Goal: Find specific page/section: Find specific page/section

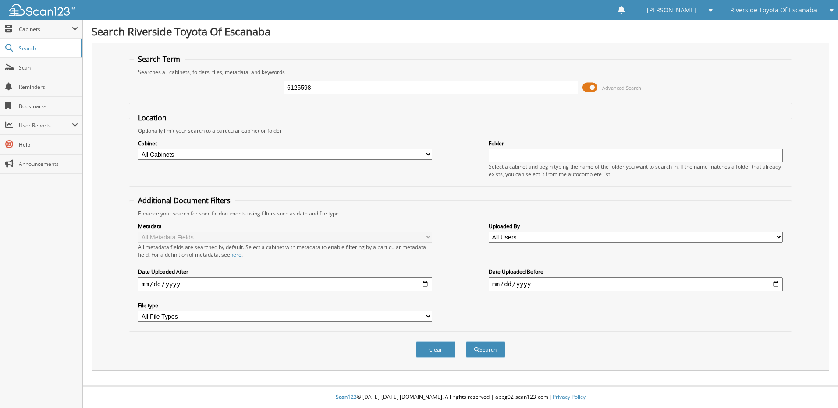
type input "6125598"
click at [466, 342] on button "Search" at bounding box center [485, 350] width 39 height 16
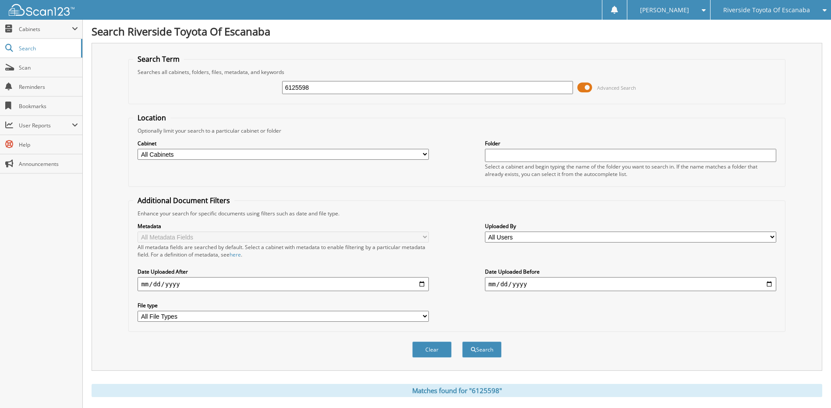
scroll to position [130, 0]
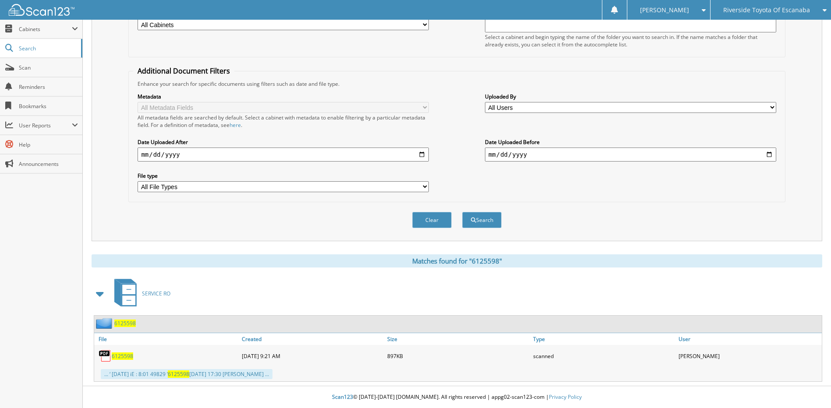
click at [121, 321] on span "6125598" at bounding box center [124, 323] width 21 height 7
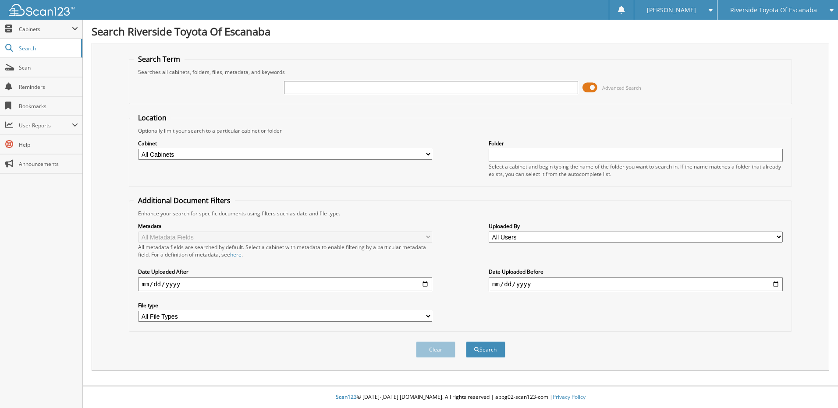
click at [460, 88] on input "text" at bounding box center [431, 87] width 294 height 13
type input "7046993"
click at [466, 342] on button "Search" at bounding box center [485, 350] width 39 height 16
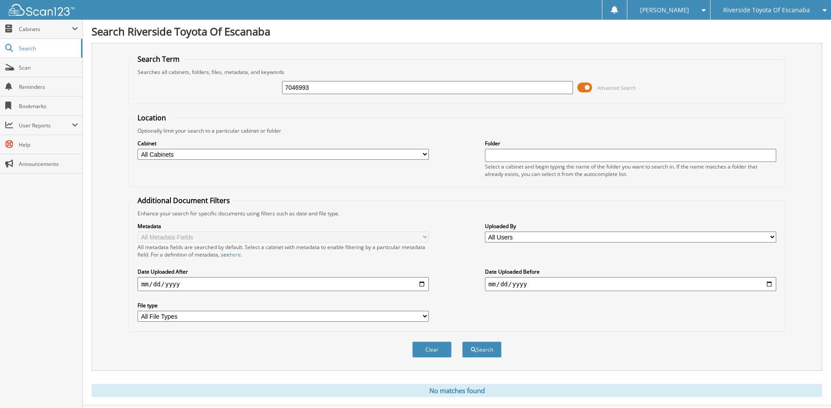
click at [307, 95] on div "7046993" at bounding box center [427, 87] width 291 height 15
click at [308, 88] on input "7046993" at bounding box center [427, 87] width 291 height 13
type input "7"
click at [382, 89] on input "text" at bounding box center [427, 87] width 291 height 13
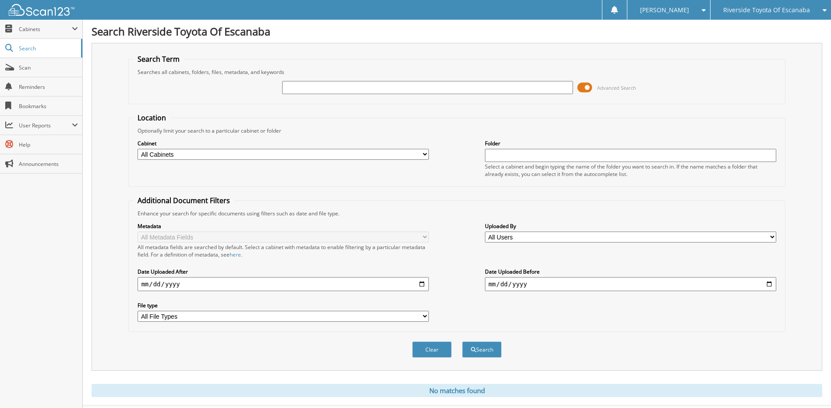
paste input "6104561"
type input "6104561"
click at [462, 342] on button "Search" at bounding box center [481, 350] width 39 height 16
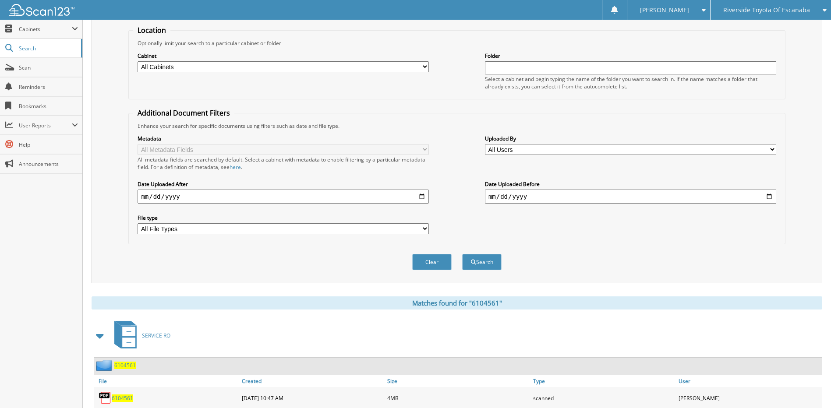
scroll to position [130, 0]
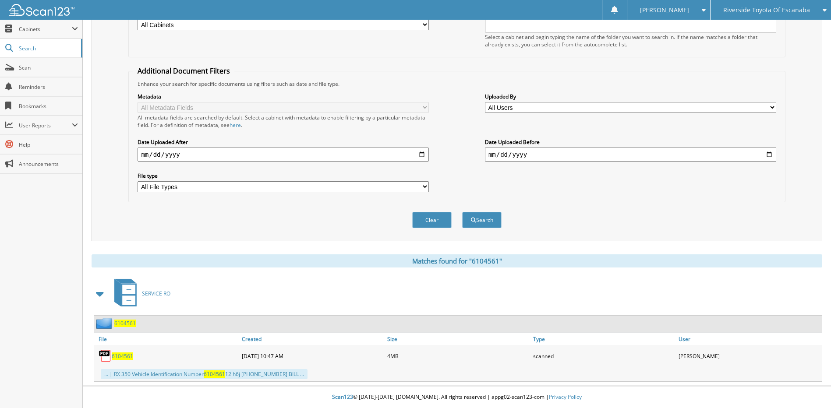
click at [118, 326] on span "6104561" at bounding box center [124, 323] width 21 height 7
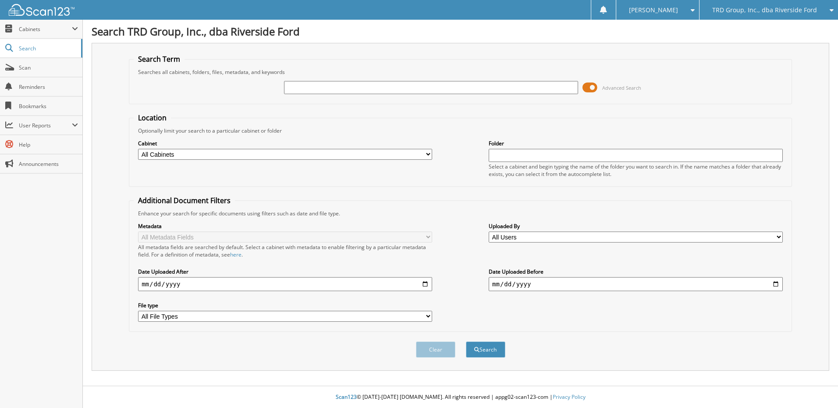
click at [326, 85] on input "text" at bounding box center [431, 87] width 294 height 13
type input "6104561"
click at [466, 342] on button "Search" at bounding box center [485, 350] width 39 height 16
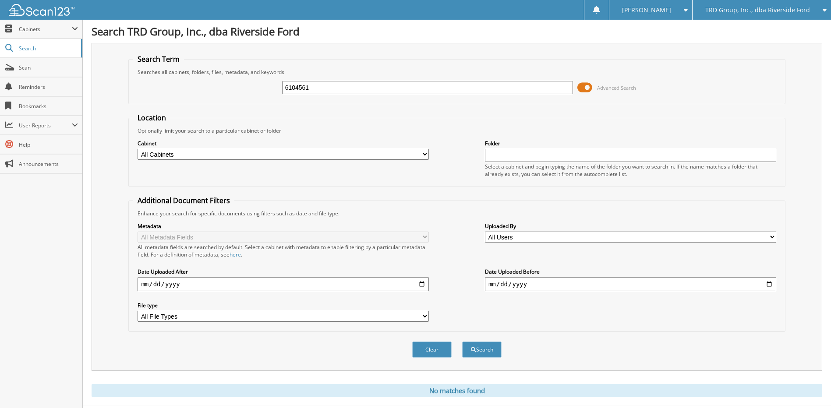
scroll to position [20, 0]
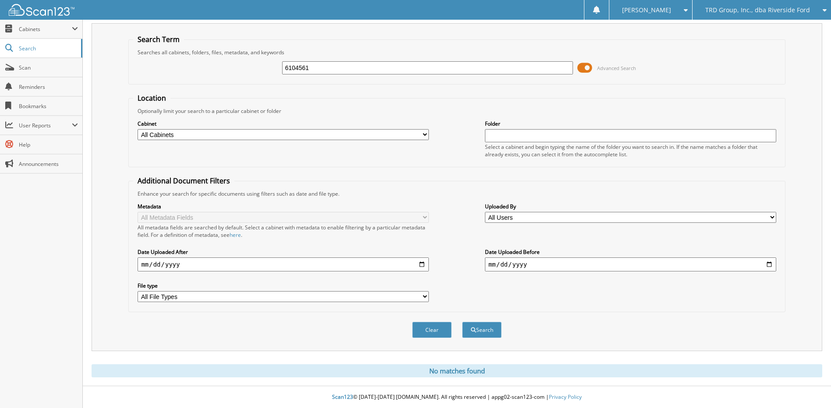
click at [339, 72] on input "6104561" at bounding box center [427, 67] width 291 height 13
click at [462, 322] on button "Search" at bounding box center [481, 330] width 39 height 16
type input "6104561."
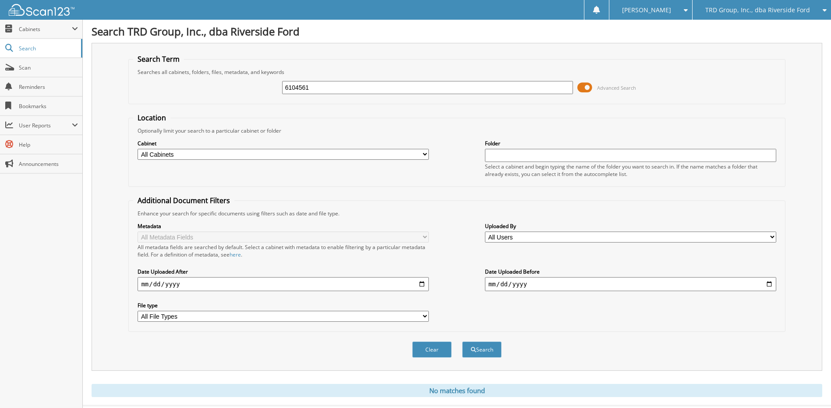
click at [316, 87] on input "6104561" at bounding box center [427, 87] width 291 height 13
click at [462, 342] on button "Search" at bounding box center [481, 350] width 39 height 16
click at [355, 89] on input "6104561" at bounding box center [427, 87] width 291 height 13
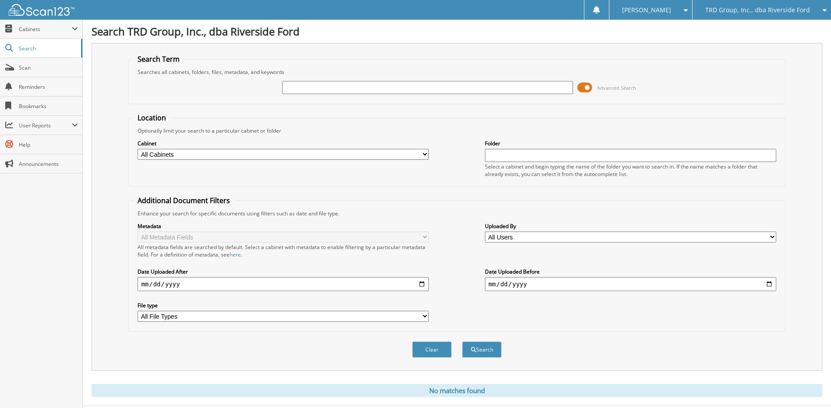
click at [298, 85] on input "text" at bounding box center [427, 87] width 291 height 13
type input "7046993"
click at [462, 342] on button "Search" at bounding box center [481, 350] width 39 height 16
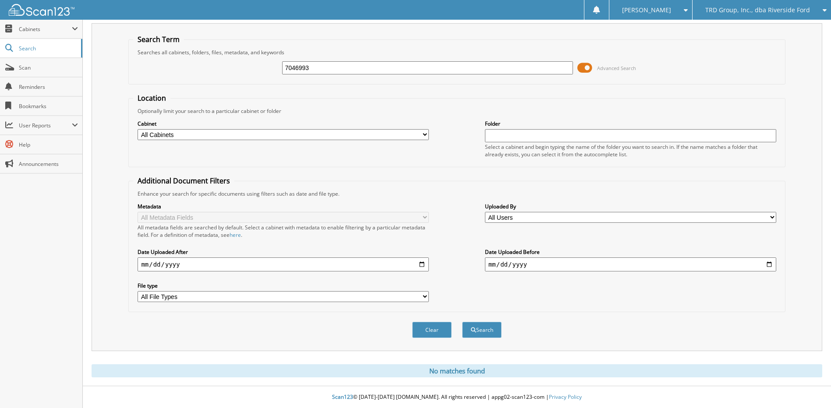
click at [335, 63] on input "7046993" at bounding box center [427, 67] width 291 height 13
drag, startPoint x: 335, startPoint y: 63, endPoint x: 315, endPoint y: 74, distance: 23.1
click at [328, 68] on input "7046993" at bounding box center [427, 67] width 291 height 13
type input "6104863"
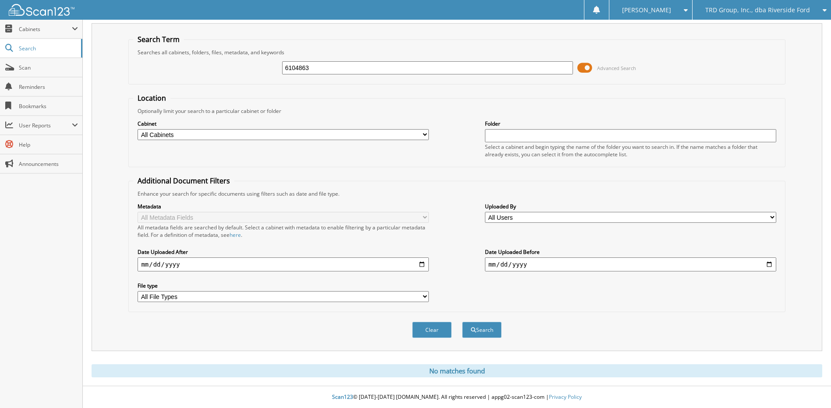
click at [462, 322] on button "Search" at bounding box center [481, 330] width 39 height 16
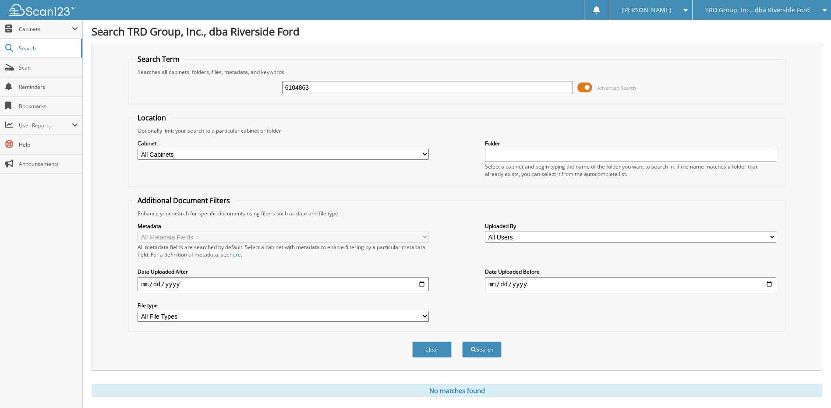
scroll to position [20, 0]
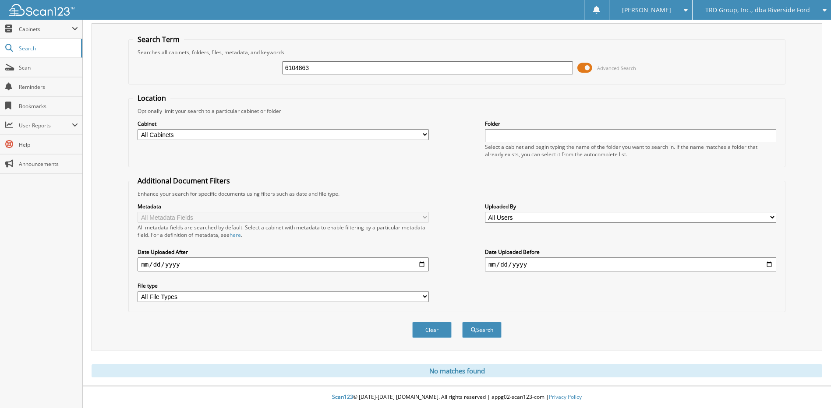
click at [315, 67] on input "6104863" at bounding box center [427, 67] width 291 height 13
type input "6104863"
click at [462, 322] on button "Search" at bounding box center [481, 330] width 39 height 16
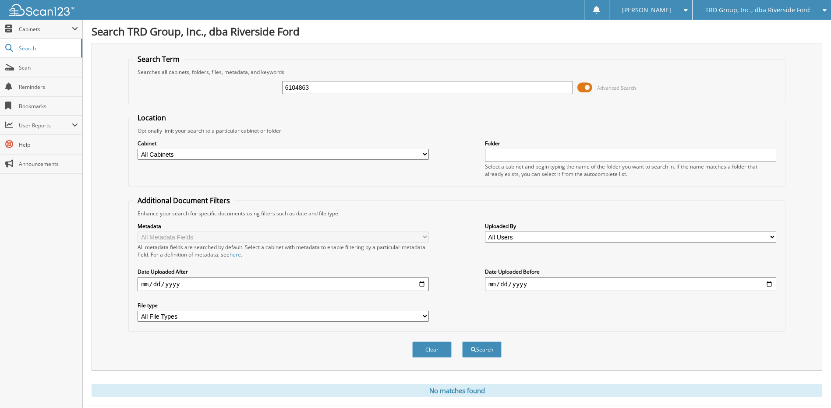
scroll to position [20, 0]
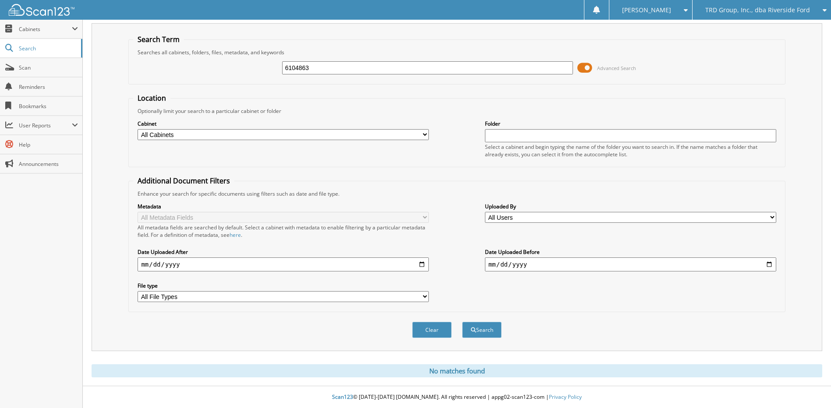
drag, startPoint x: 340, startPoint y: 66, endPoint x: -103, endPoint y: 79, distance: 443.5
click at [0, 79] on html "[PERSON_NAME] Settings Logout TRD Group, Inc., dba Riverside Ford JDPD, Inc. db…" at bounding box center [415, 194] width 831 height 428
type input "6103678"
click at [462, 322] on button "Search" at bounding box center [481, 330] width 39 height 16
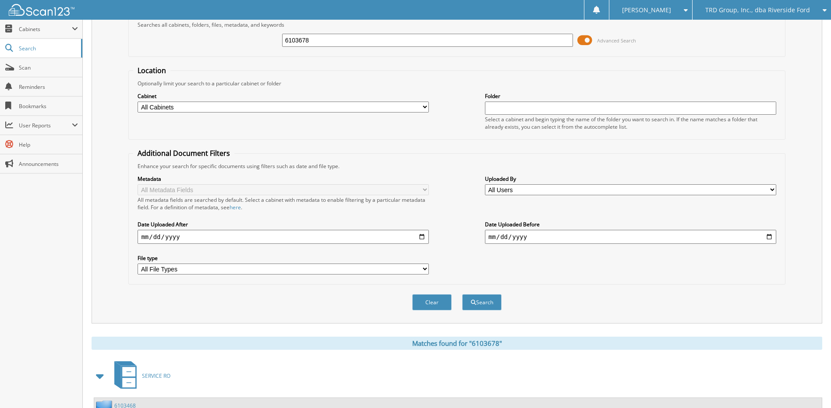
scroll to position [135, 0]
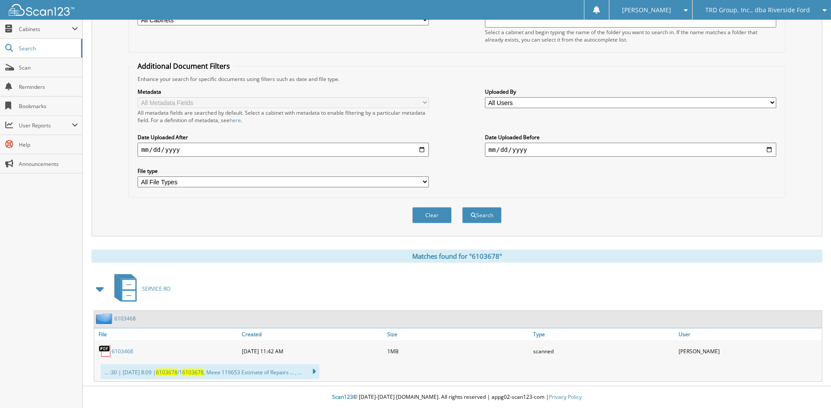
click at [124, 319] on link "6103468" at bounding box center [124, 318] width 21 height 7
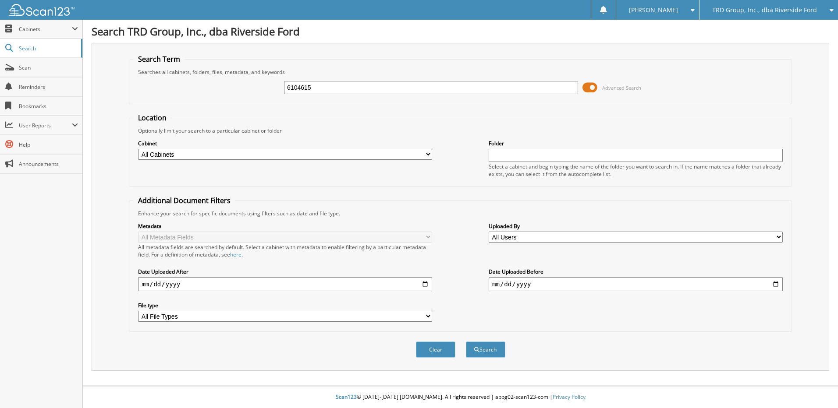
type input "6104615"
click at [466, 342] on button "Search" at bounding box center [485, 350] width 39 height 16
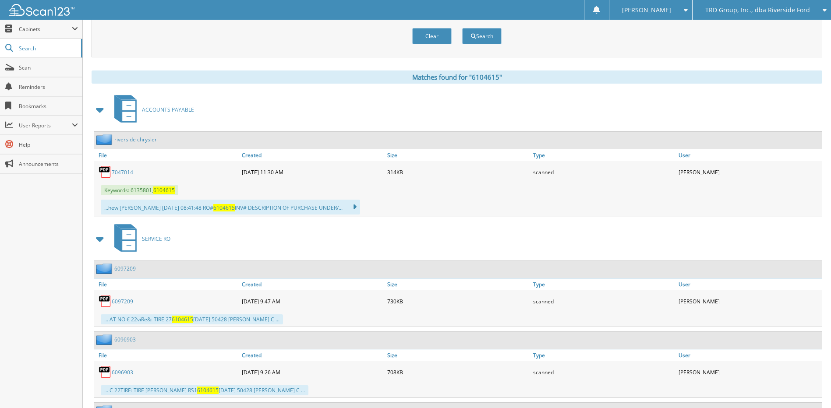
scroll to position [401, 0]
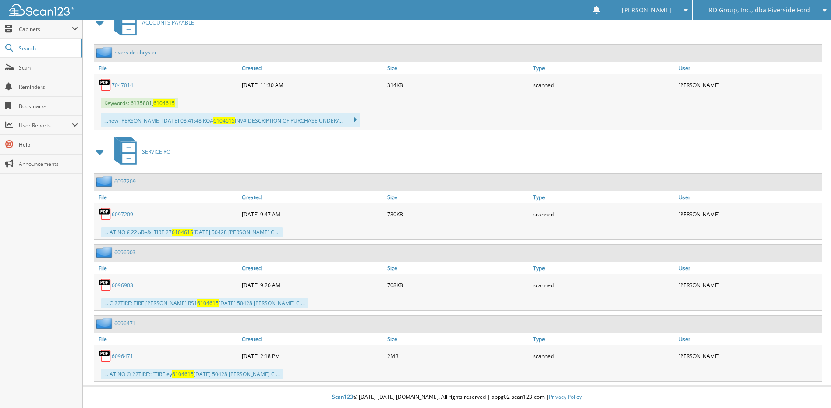
click at [768, 12] on span "TRD Group, Inc., dba Riverside Ford" at bounding box center [757, 9] width 105 height 5
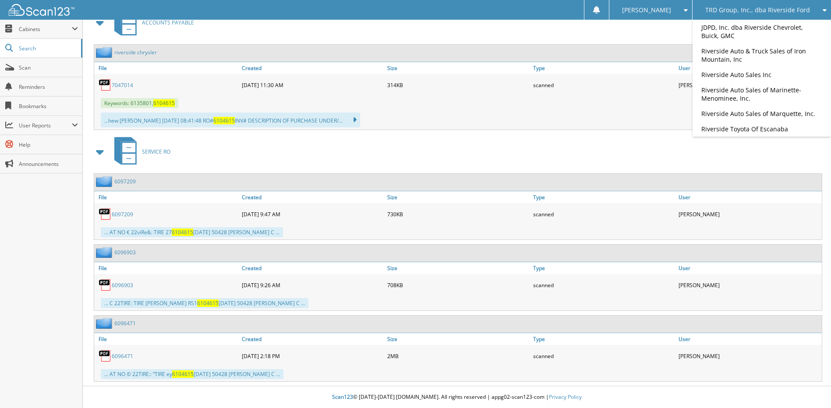
click at [773, 18] on div "TRD Group, Inc., dba Riverside Ford" at bounding box center [762, 10] width 130 height 20
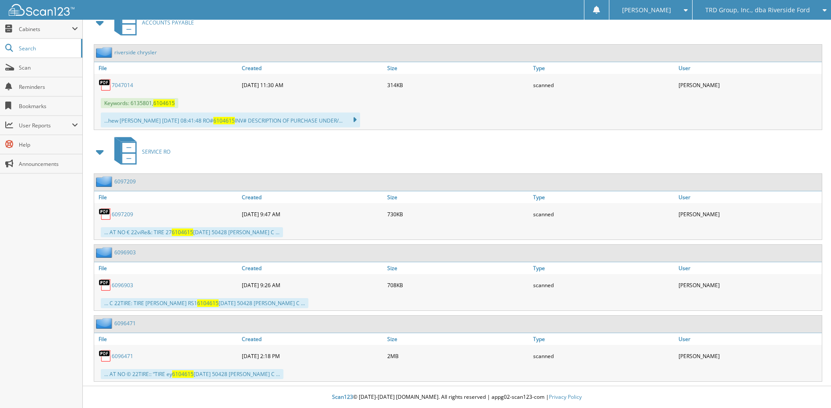
click at [759, 8] on span "TRD Group, Inc., dba Riverside Ford" at bounding box center [757, 9] width 105 height 5
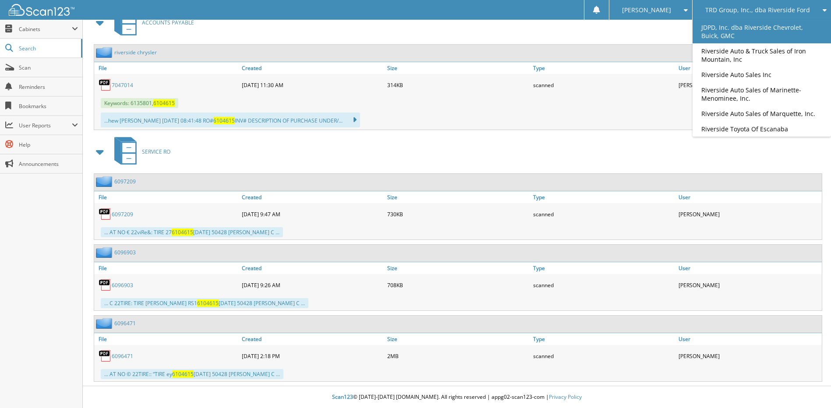
click at [749, 23] on link "JDPD, Inc. dba Riverside Chevrolet, Buick, GMC" at bounding box center [762, 32] width 138 height 24
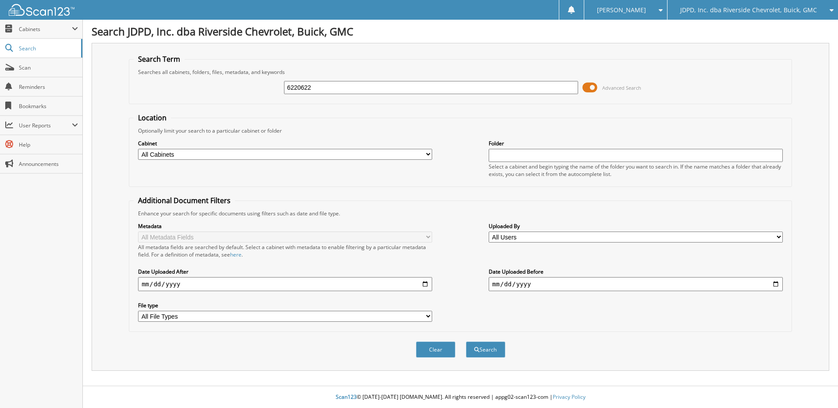
type input "6220622"
click at [466, 342] on button "Search" at bounding box center [485, 350] width 39 height 16
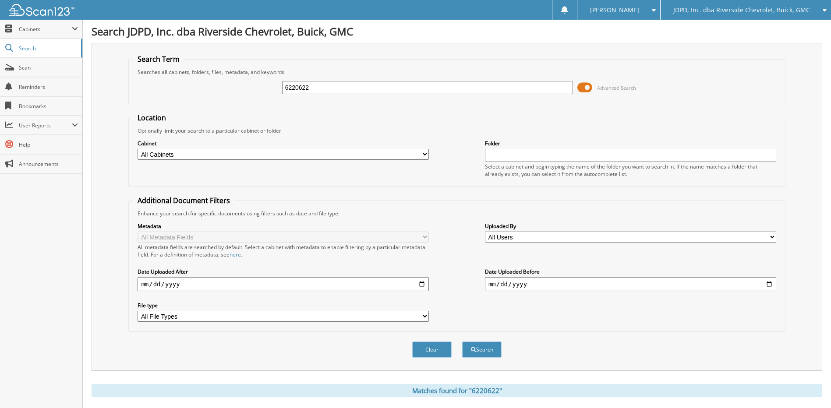
scroll to position [130, 0]
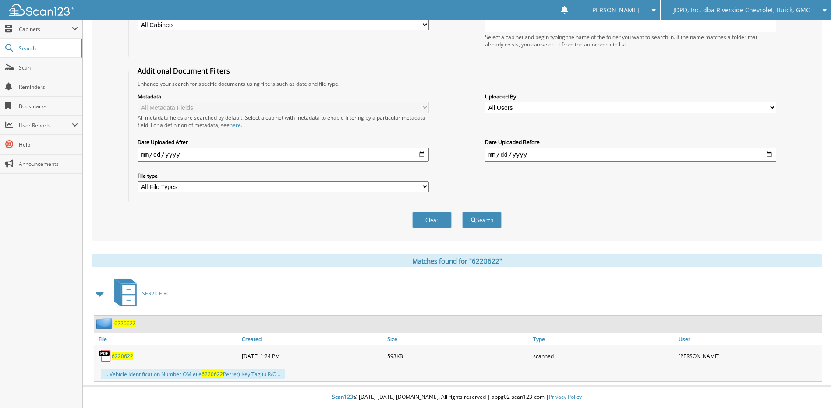
click at [130, 324] on span "6220622" at bounding box center [124, 323] width 21 height 7
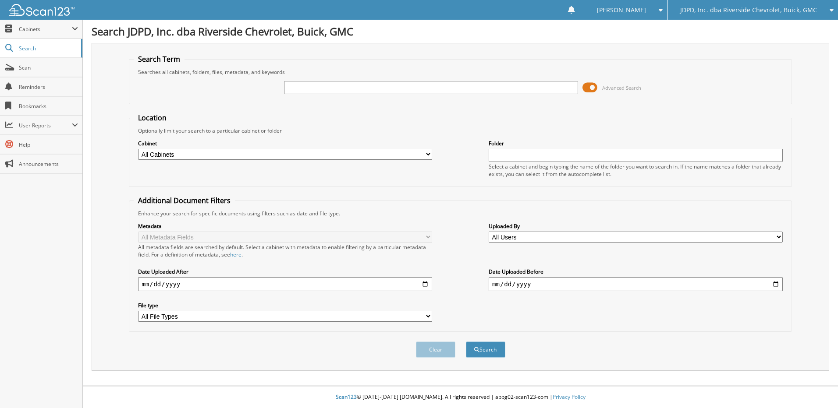
click at [520, 93] on input "text" at bounding box center [431, 87] width 294 height 13
type input "6220735"
click at [466, 342] on button "Search" at bounding box center [485, 350] width 39 height 16
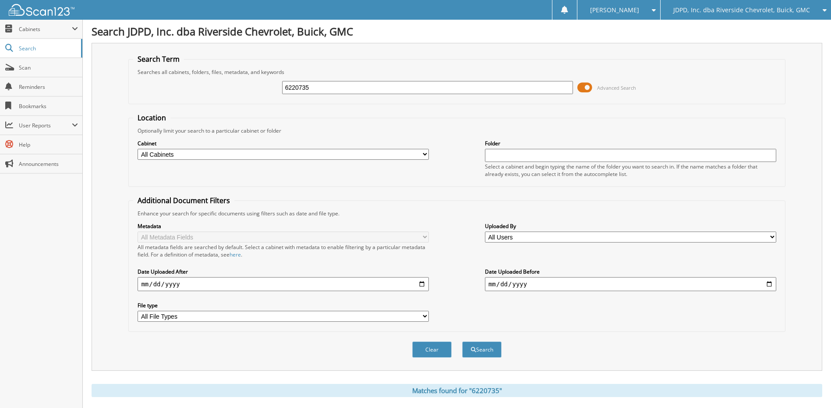
click at [309, 93] on input "6220735" at bounding box center [427, 87] width 291 height 13
click at [310, 92] on input "6220735" at bounding box center [427, 87] width 291 height 13
type input "6220622"
click at [462, 342] on button "Search" at bounding box center [481, 350] width 39 height 16
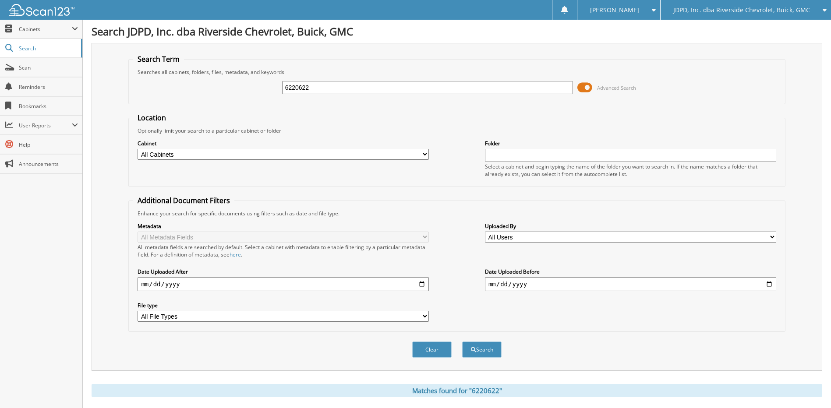
scroll to position [130, 0]
